Goal: Transaction & Acquisition: Purchase product/service

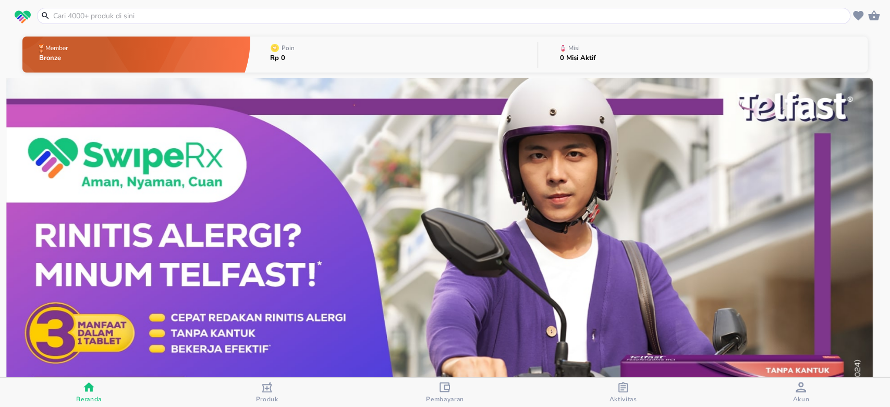
click at [803, 395] on span "Akun" at bounding box center [801, 399] width 17 height 8
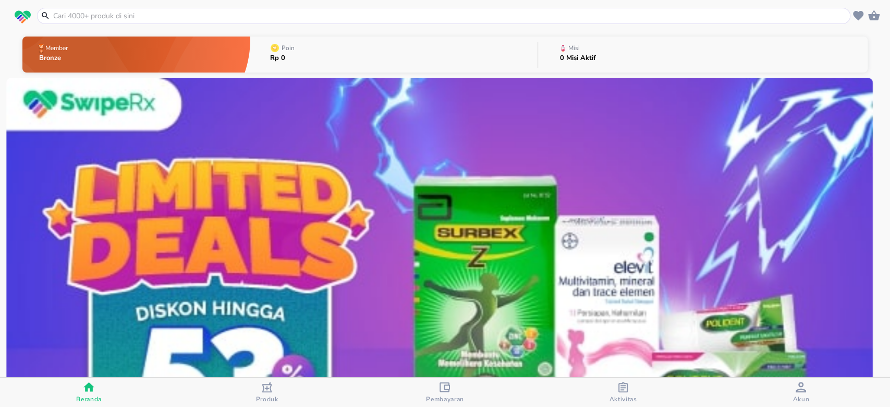
click at [876, 24] on header at bounding box center [445, 15] width 890 height 31
click at [873, 19] on icon "button" at bounding box center [873, 15] width 11 height 10
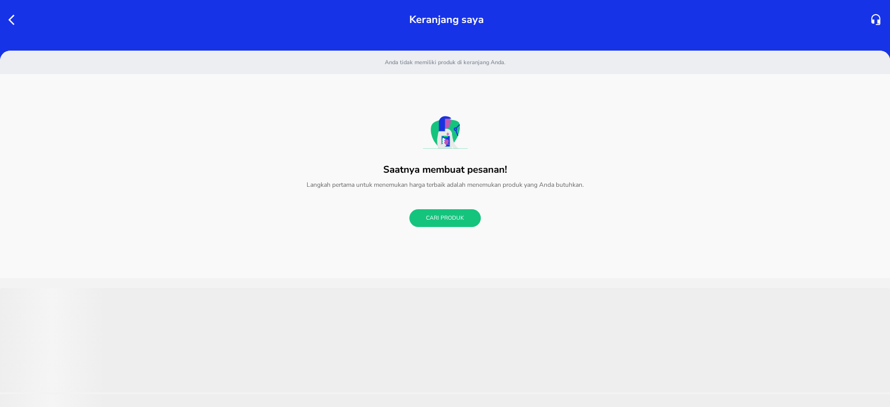
click at [15, 21] on icon "button" at bounding box center [14, 20] width 13 height 13
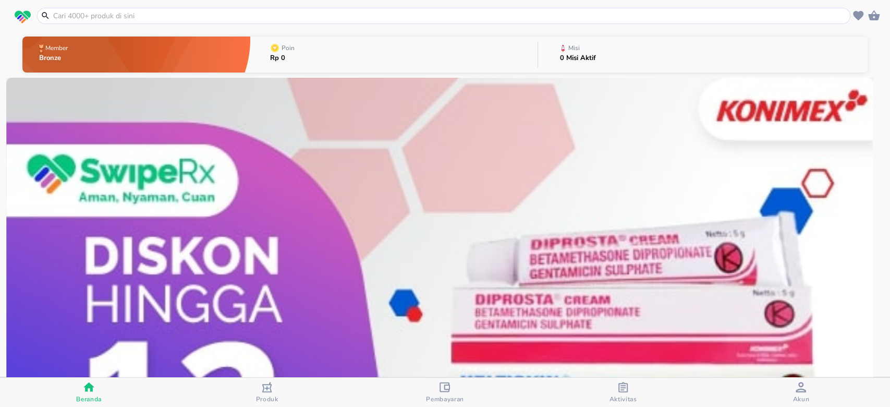
click at [219, 19] on input "text" at bounding box center [450, 15] width 796 height 11
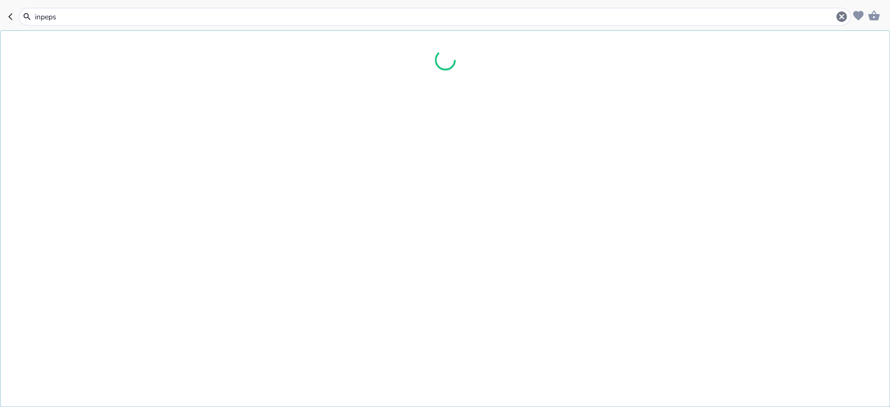
type input "inpepsa"
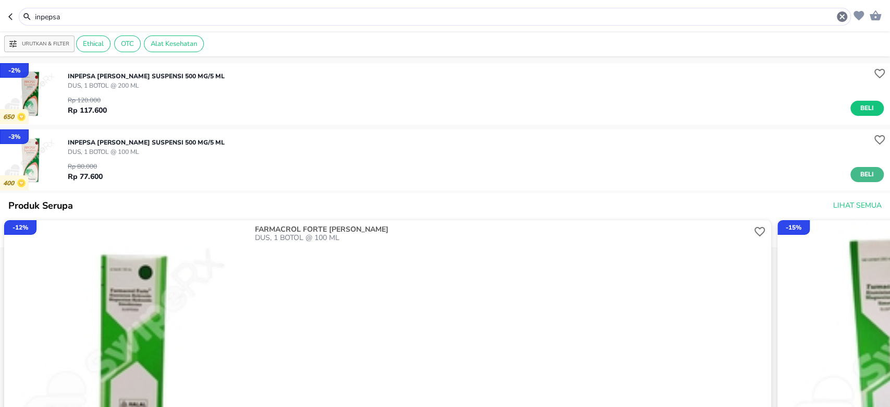
click at [860, 172] on span "Beli" at bounding box center [867, 174] width 18 height 11
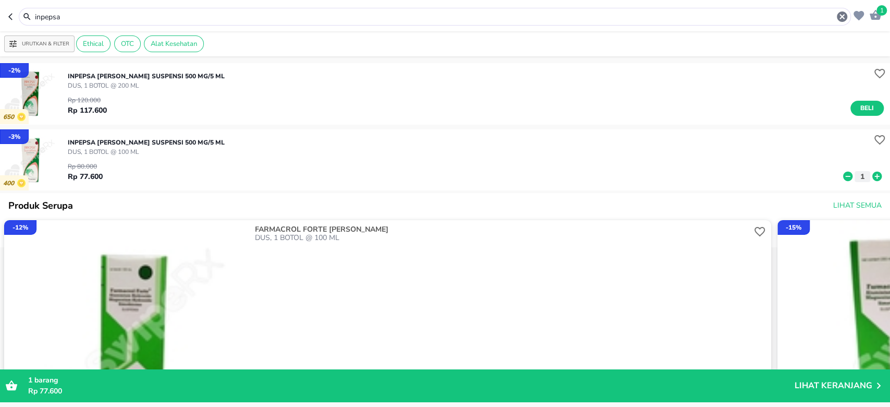
click at [11, 18] on icon "button" at bounding box center [12, 17] width 8 height 8
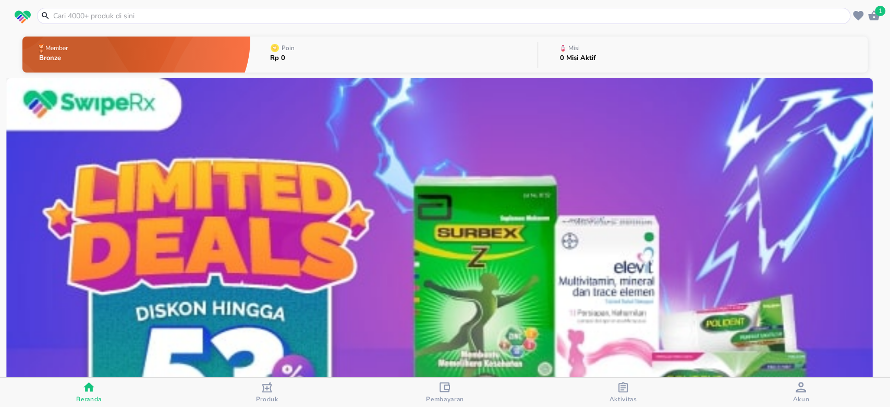
click at [67, 12] on input "text" at bounding box center [450, 15] width 796 height 11
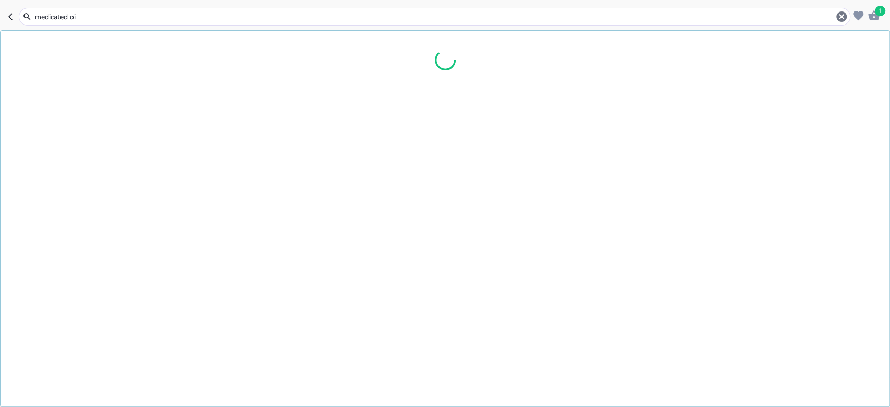
type input "medicated oil"
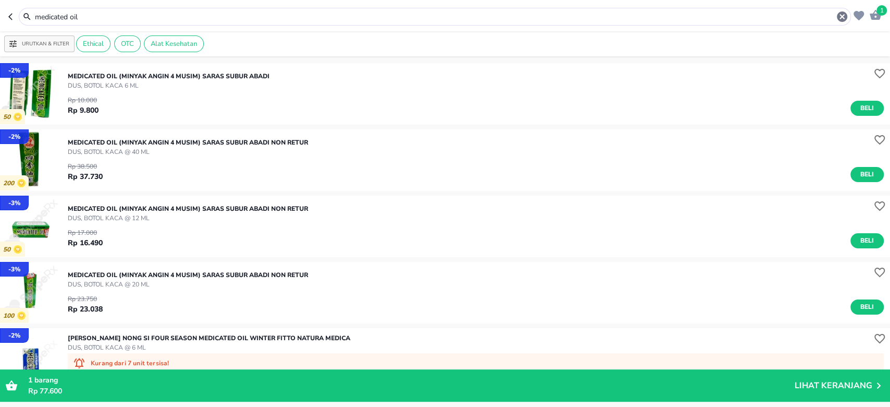
scroll to position [69, 0]
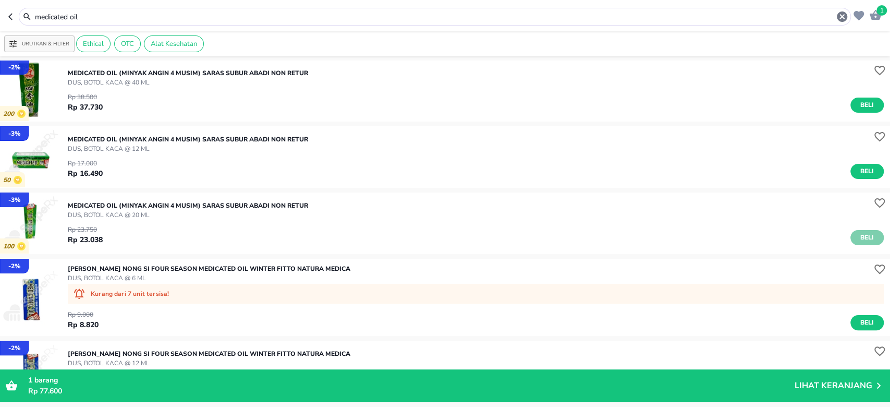
click at [860, 236] on span "Beli" at bounding box center [867, 237] width 18 height 11
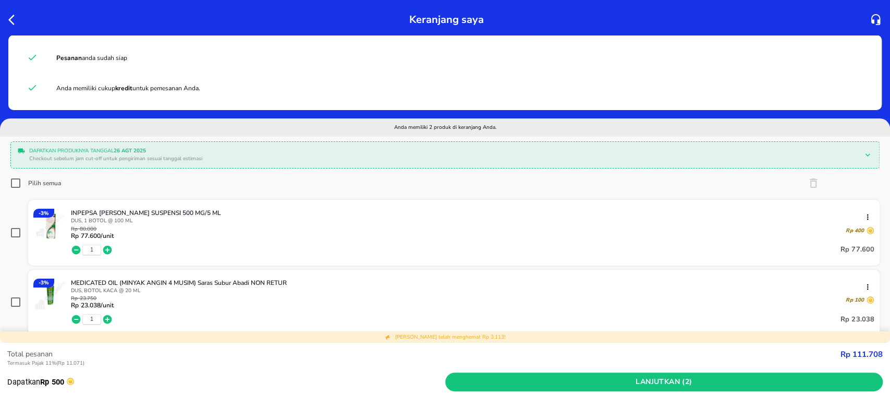
click at [13, 181] on input "Pilih semua" at bounding box center [15, 183] width 10 height 10
checkbox input "true"
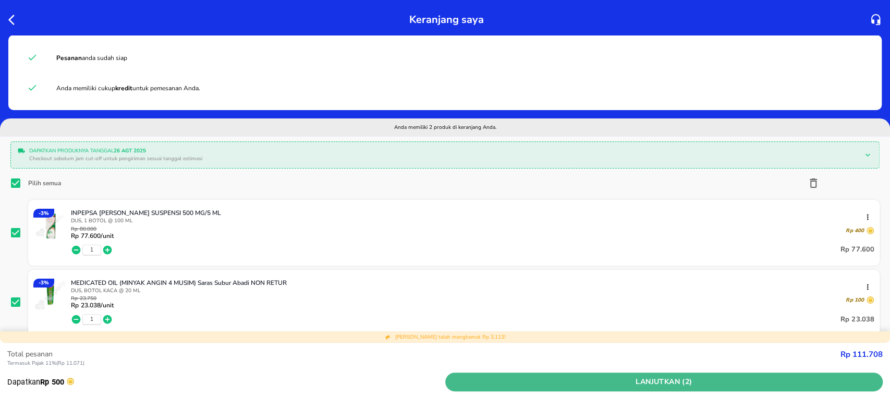
click at [729, 382] on span "Lanjutkan (2)" at bounding box center [665, 381] width 430 height 13
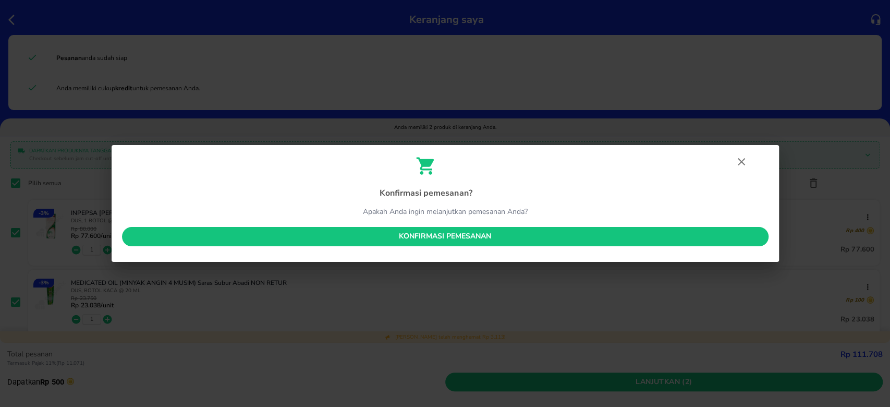
click at [503, 239] on span "Konfirmasi pemesanan" at bounding box center [445, 236] width 630 height 13
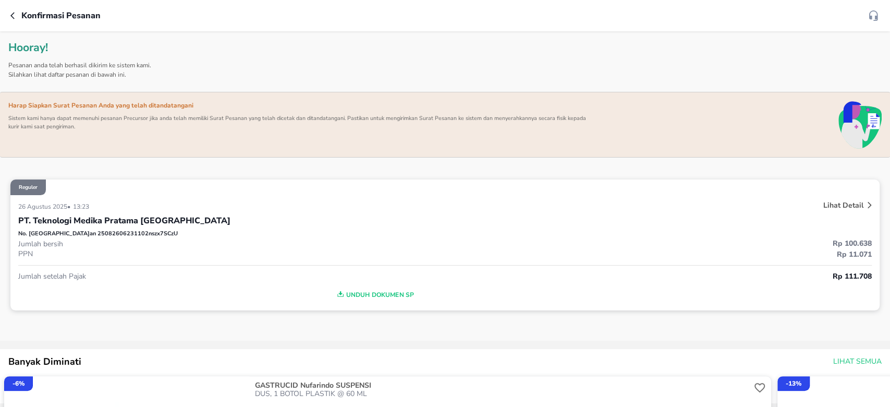
click at [13, 17] on icon "button" at bounding box center [12, 15] width 4 height 7
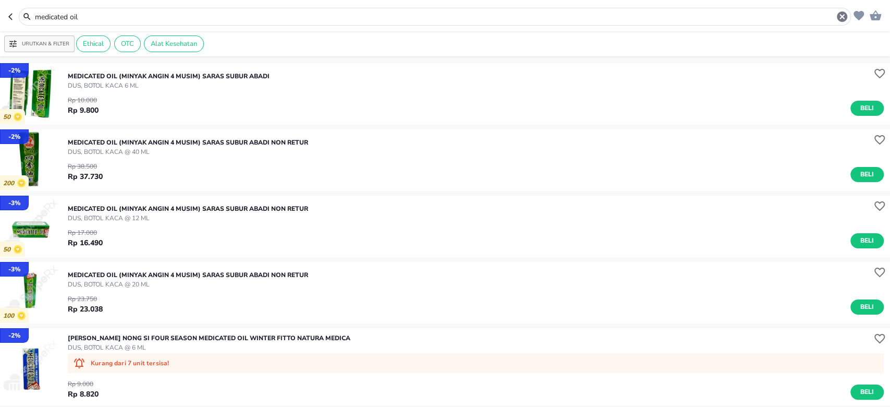
click at [10, 16] on icon "button" at bounding box center [12, 17] width 8 height 8
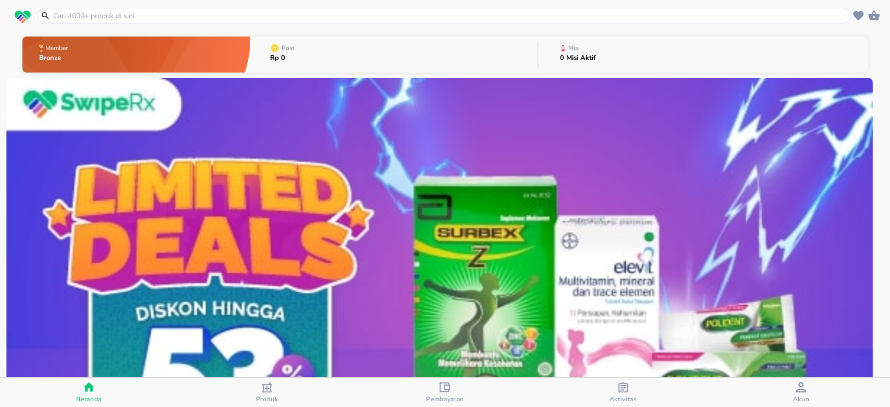
click at [799, 393] on div "button" at bounding box center [801, 388] width 10 height 13
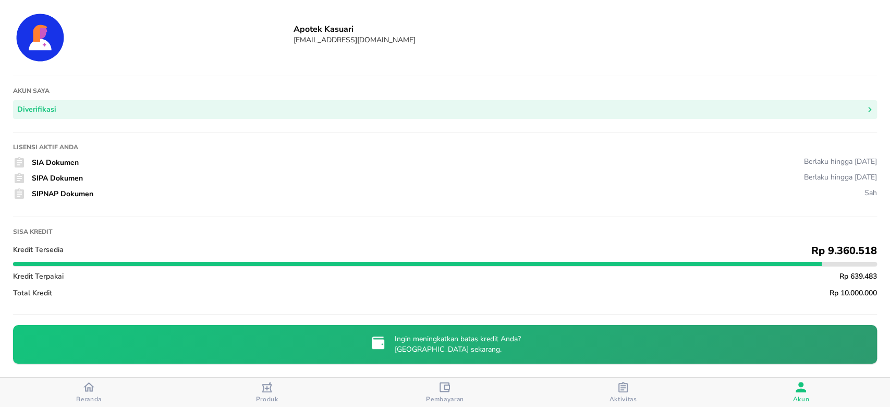
click at [632, 392] on div "Aktivitas" at bounding box center [623, 392] width 28 height 21
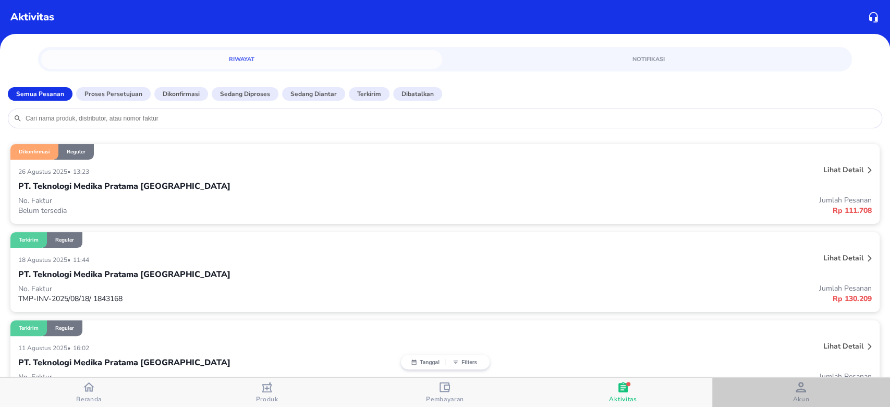
click at [792, 388] on span "Akun" at bounding box center [802, 392] width 172 height 21
